Goal: Information Seeking & Learning: Learn about a topic

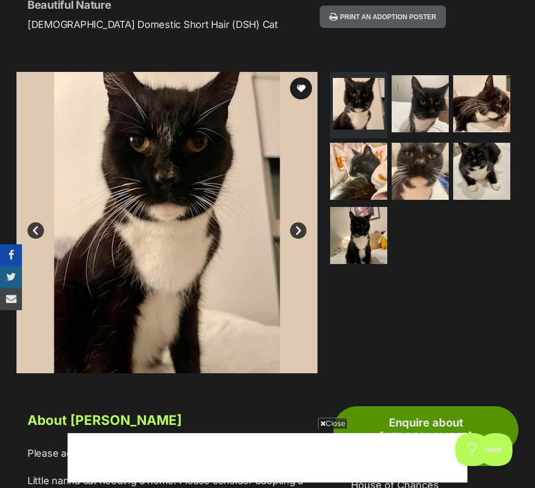
scroll to position [165, 0]
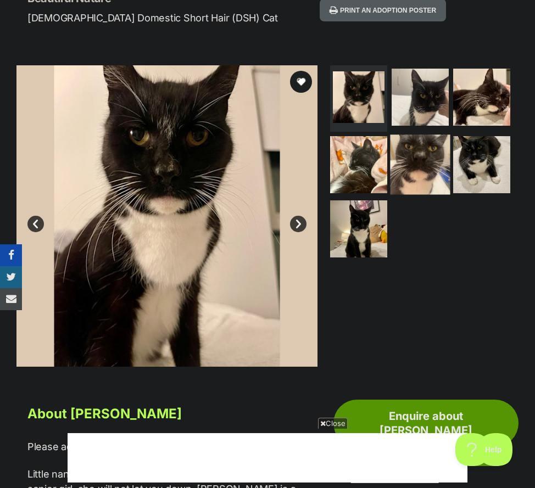
click at [411, 155] on img at bounding box center [420, 164] width 60 height 60
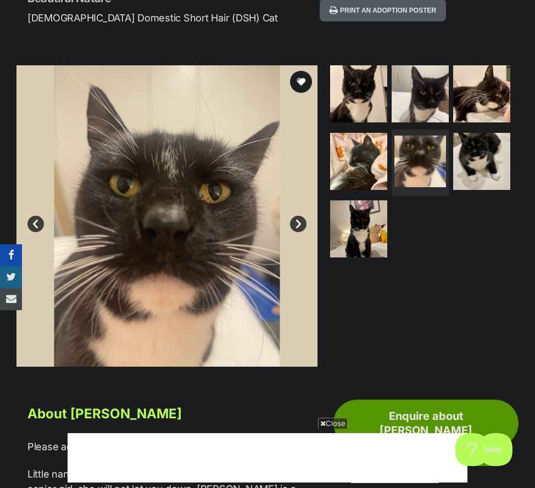
click at [447, 154] on ul at bounding box center [423, 164] width 190 height 199
click at [464, 154] on img at bounding box center [481, 161] width 60 height 60
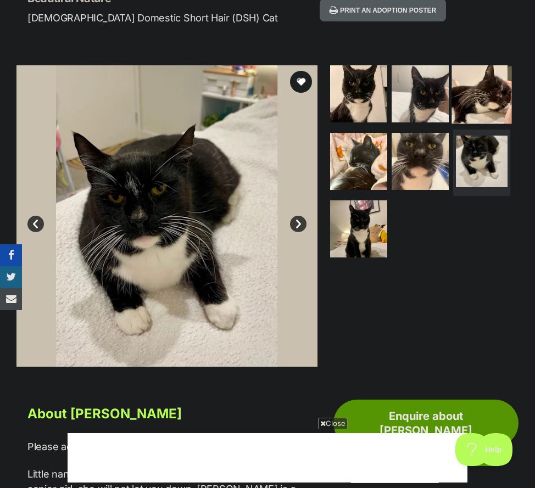
click at [469, 110] on img at bounding box center [481, 94] width 60 height 60
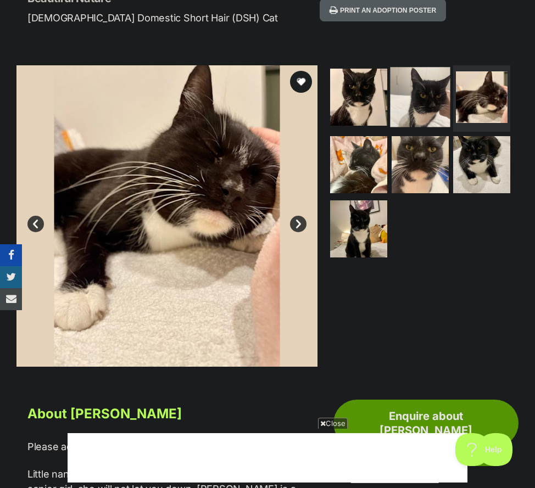
click at [420, 104] on img at bounding box center [420, 98] width 60 height 60
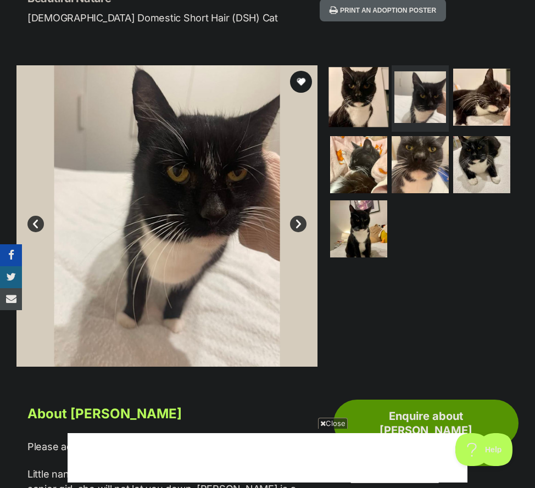
click at [362, 105] on img at bounding box center [358, 98] width 60 height 60
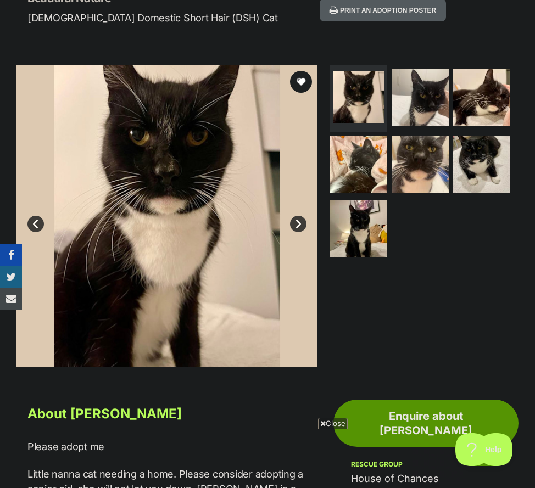
scroll to position [0, 0]
